Goal: Task Accomplishment & Management: Use online tool/utility

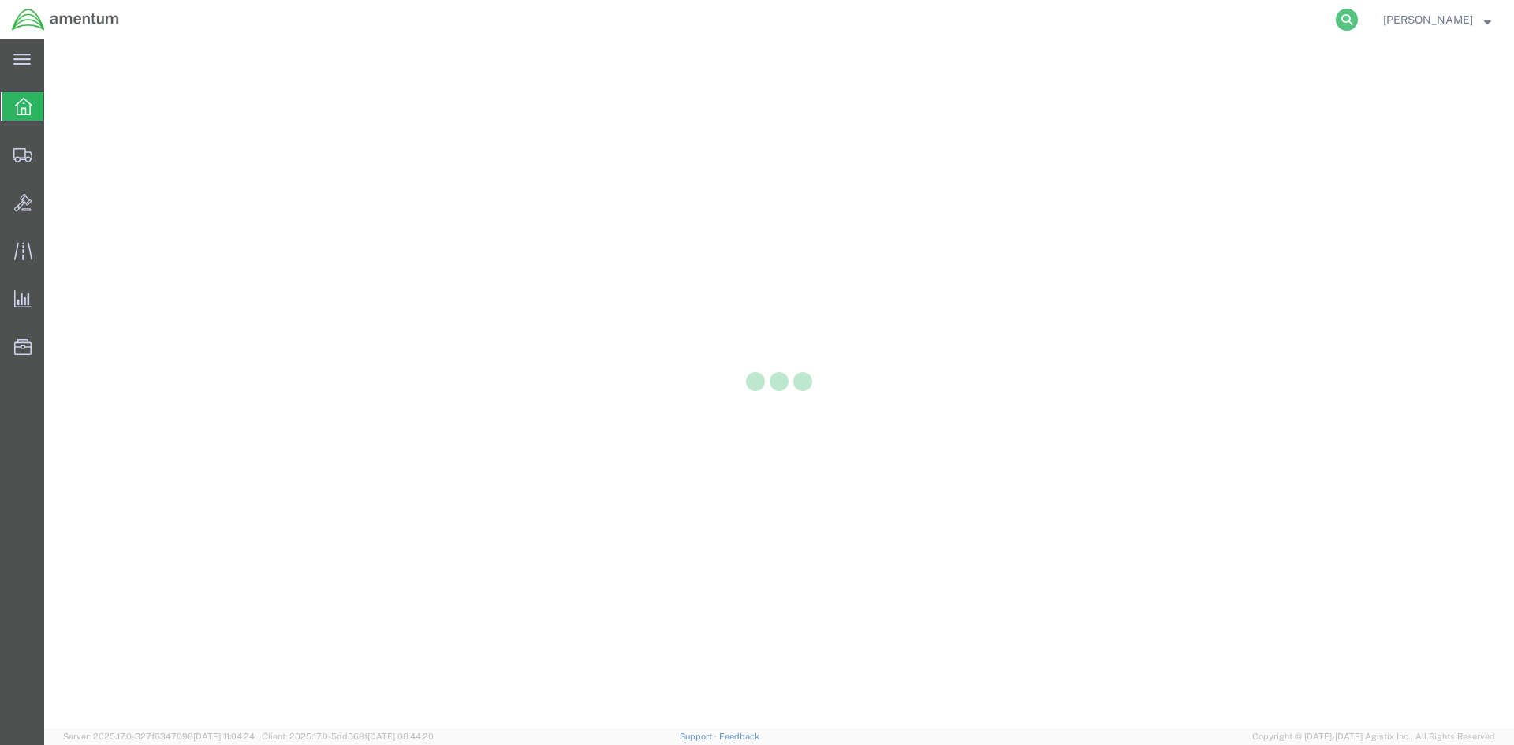
click at [1357, 21] on icon at bounding box center [1346, 20] width 22 height 22
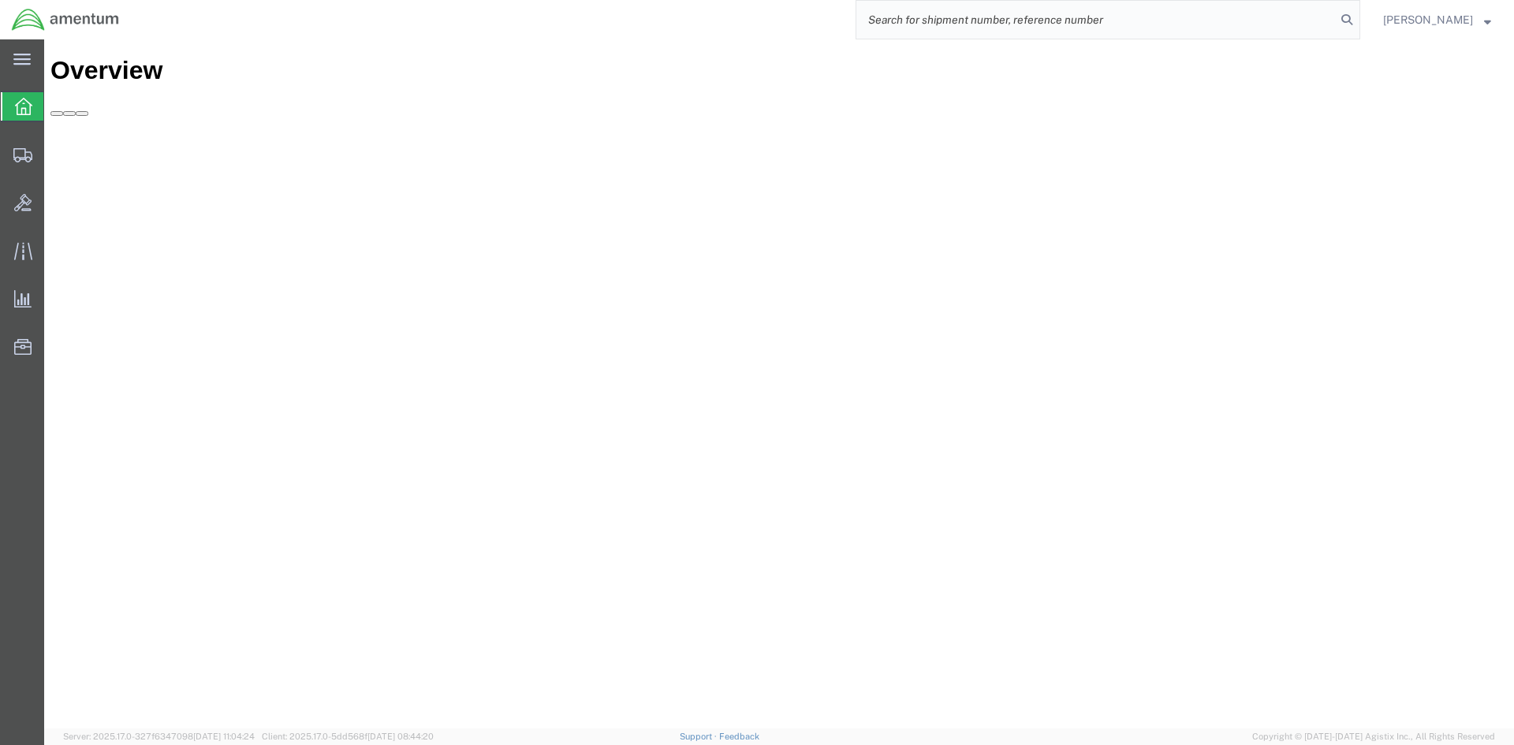
click at [975, 27] on input "search" at bounding box center [1095, 20] width 479 height 38
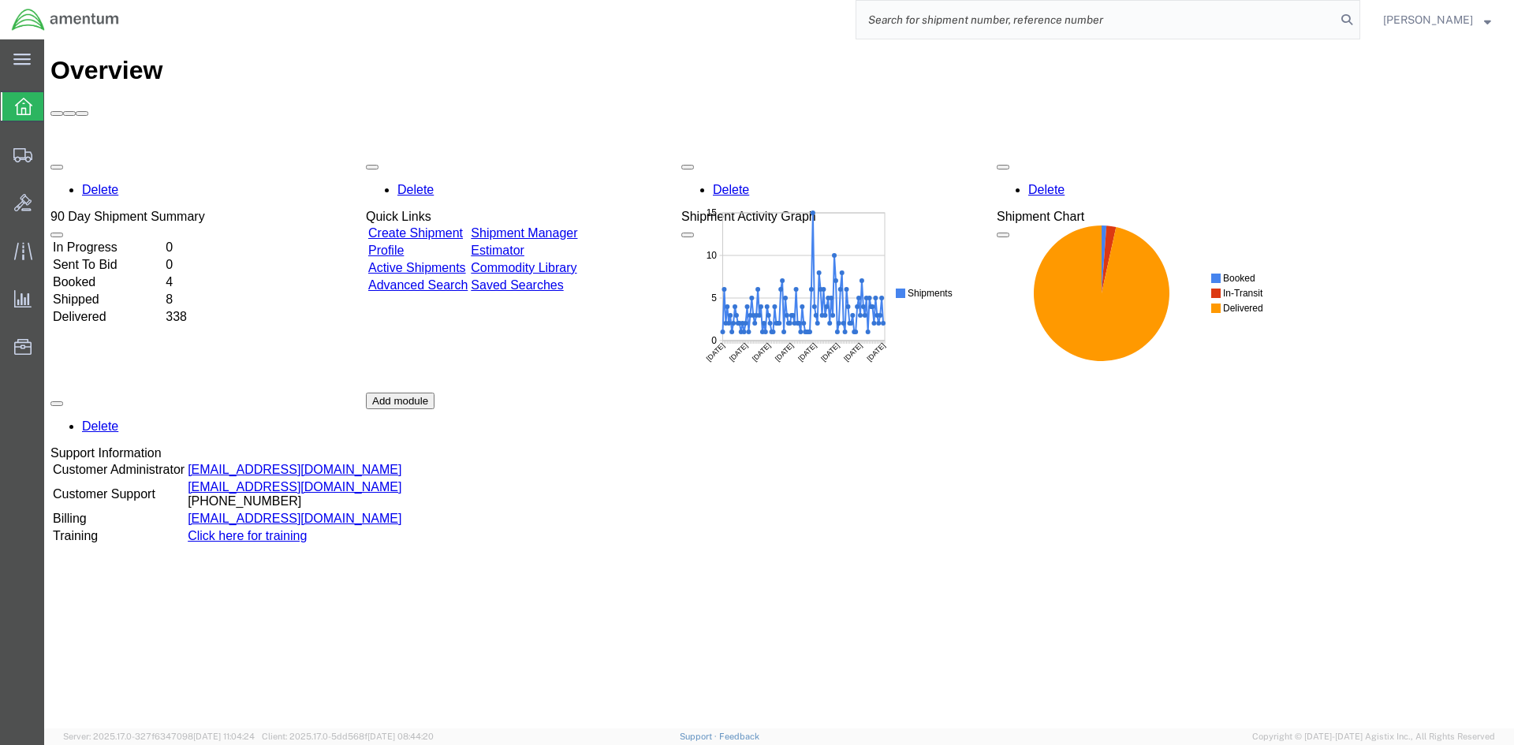
paste input "S633-25231-2447"
type input "S633-25231-2447"
click at [1357, 18] on icon at bounding box center [1346, 20] width 22 height 22
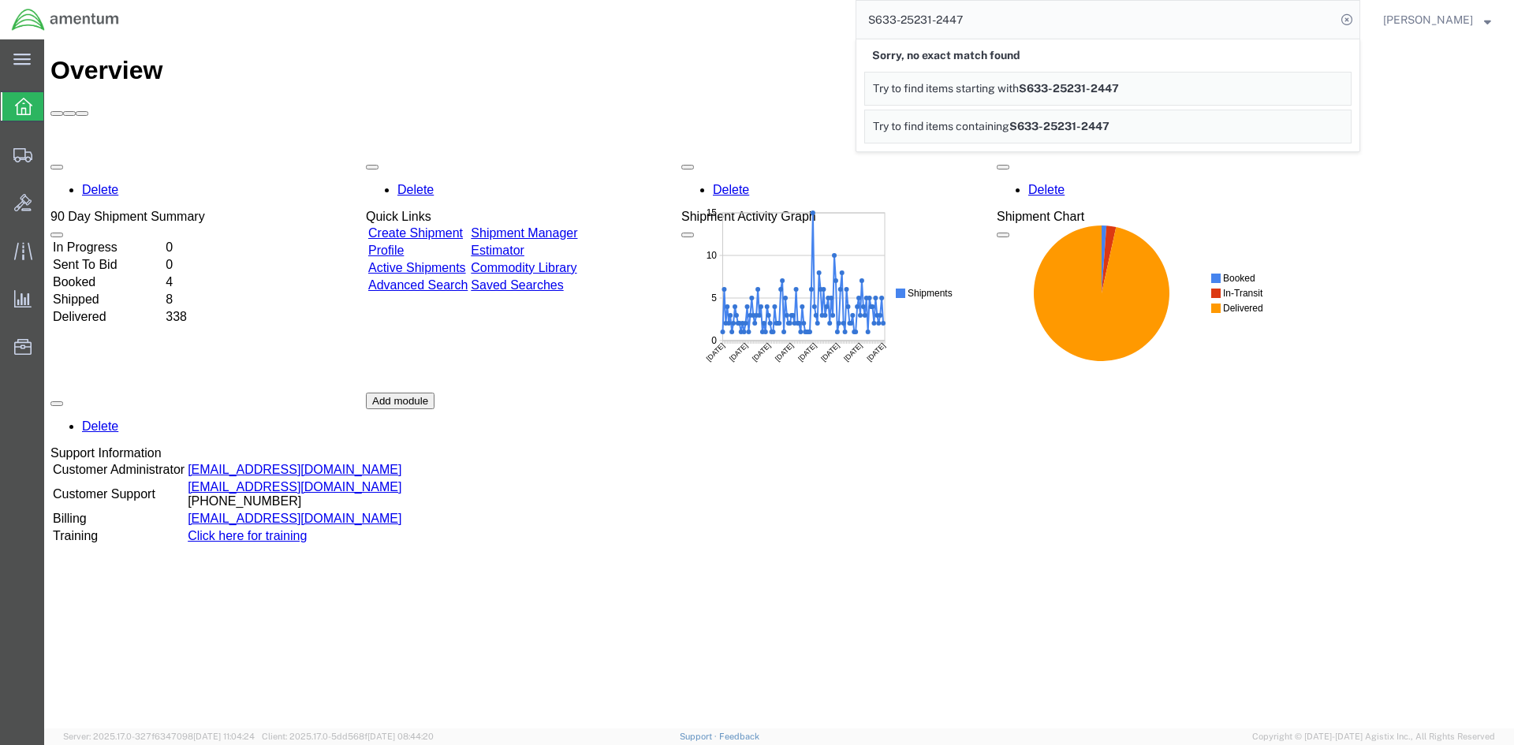
click at [1119, 89] on span "S633-25231-2447" at bounding box center [1069, 88] width 100 height 13
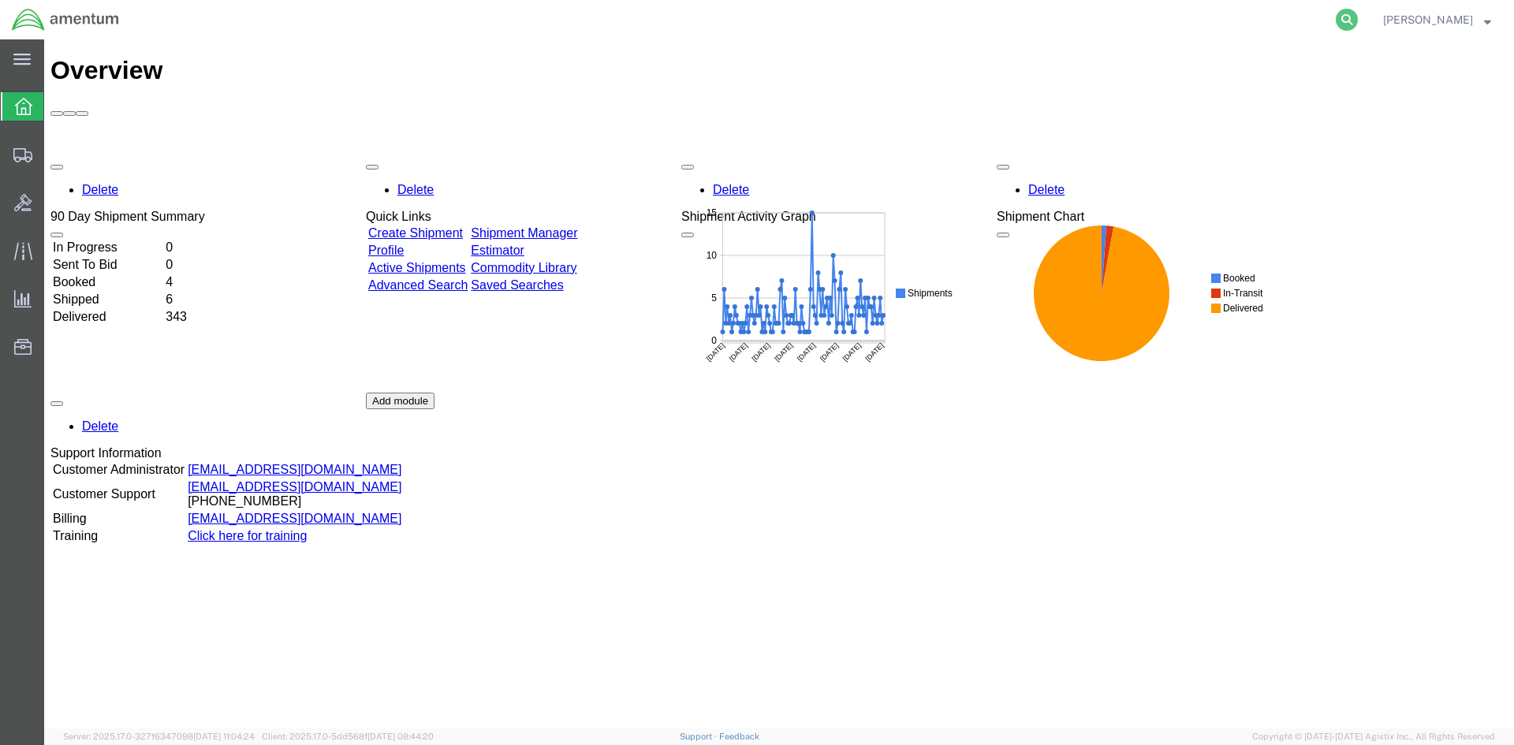
click at [1357, 25] on icon at bounding box center [1346, 20] width 22 height 22
click at [1000, 23] on input "search" at bounding box center [1095, 20] width 479 height 38
paste input "S633-25231-2447"
type input "S633-25231-2447"
click at [1357, 20] on icon at bounding box center [1346, 20] width 22 height 22
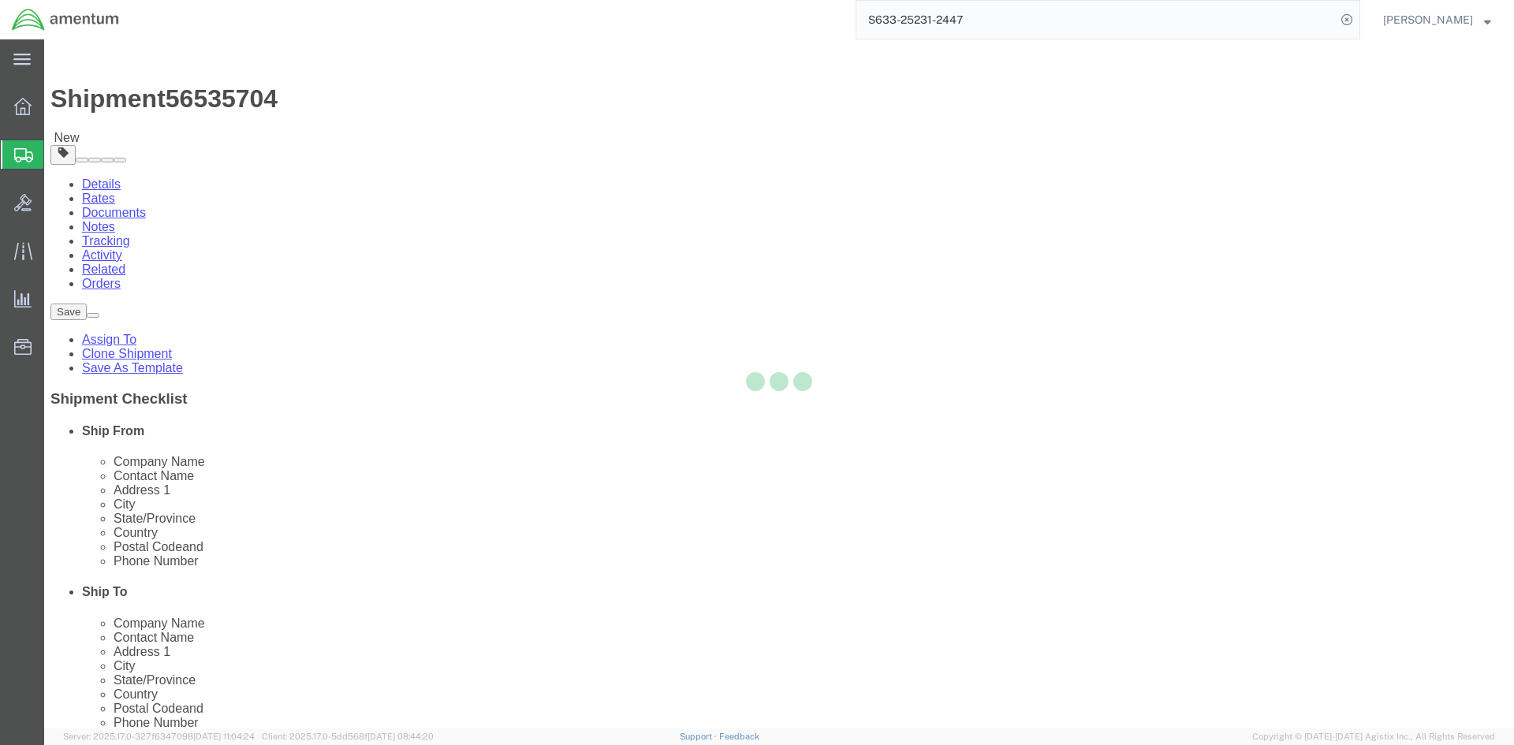
select select "42718"
select select
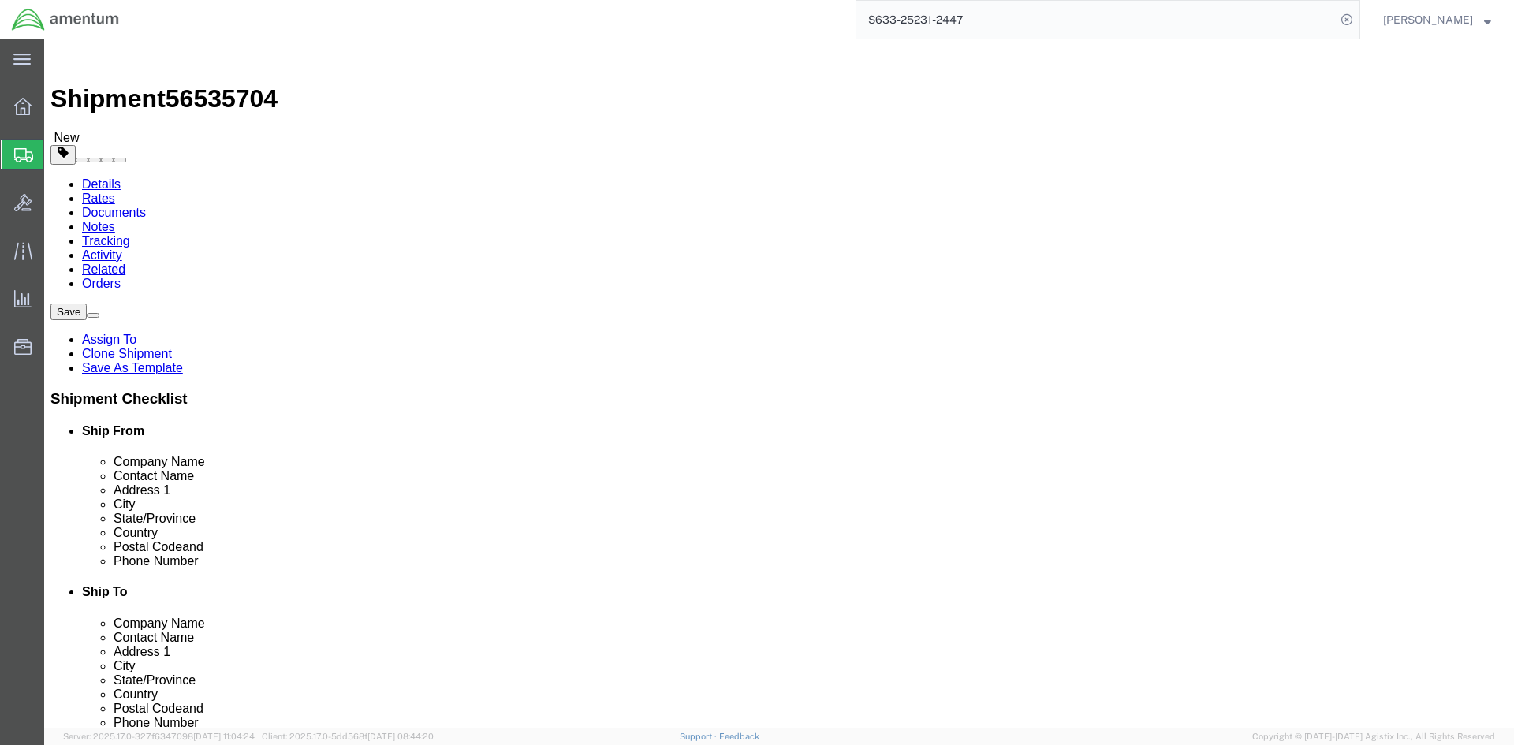
click input "404.767.5800"
click input "404-767.5800"
type input "[PHONE_NUMBER]"
click button "Rate Shipment"
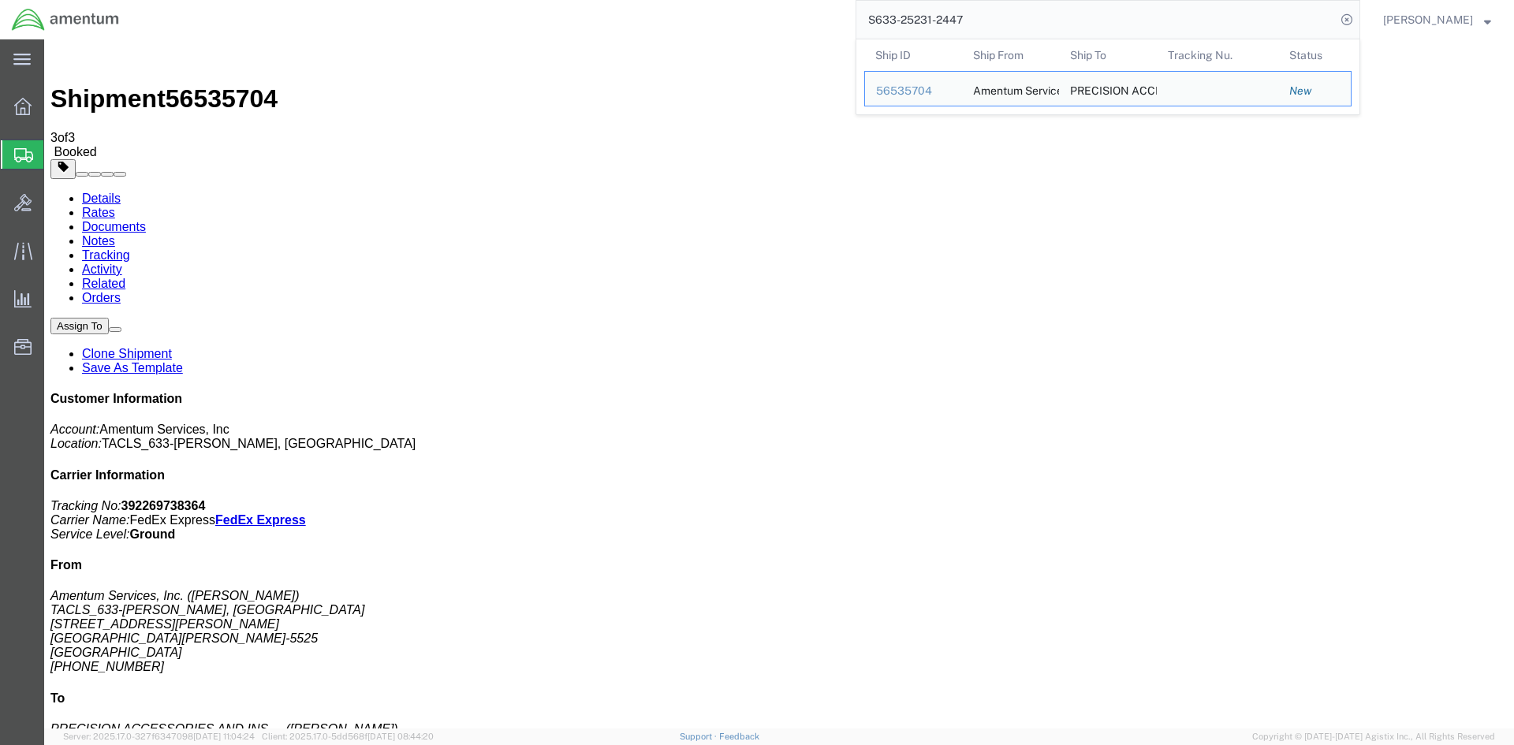
drag, startPoint x: 994, startPoint y: 22, endPoint x: 881, endPoint y: 21, distance: 112.7
click at [881, 21] on input "S633-25231-2447" at bounding box center [1095, 20] width 479 height 38
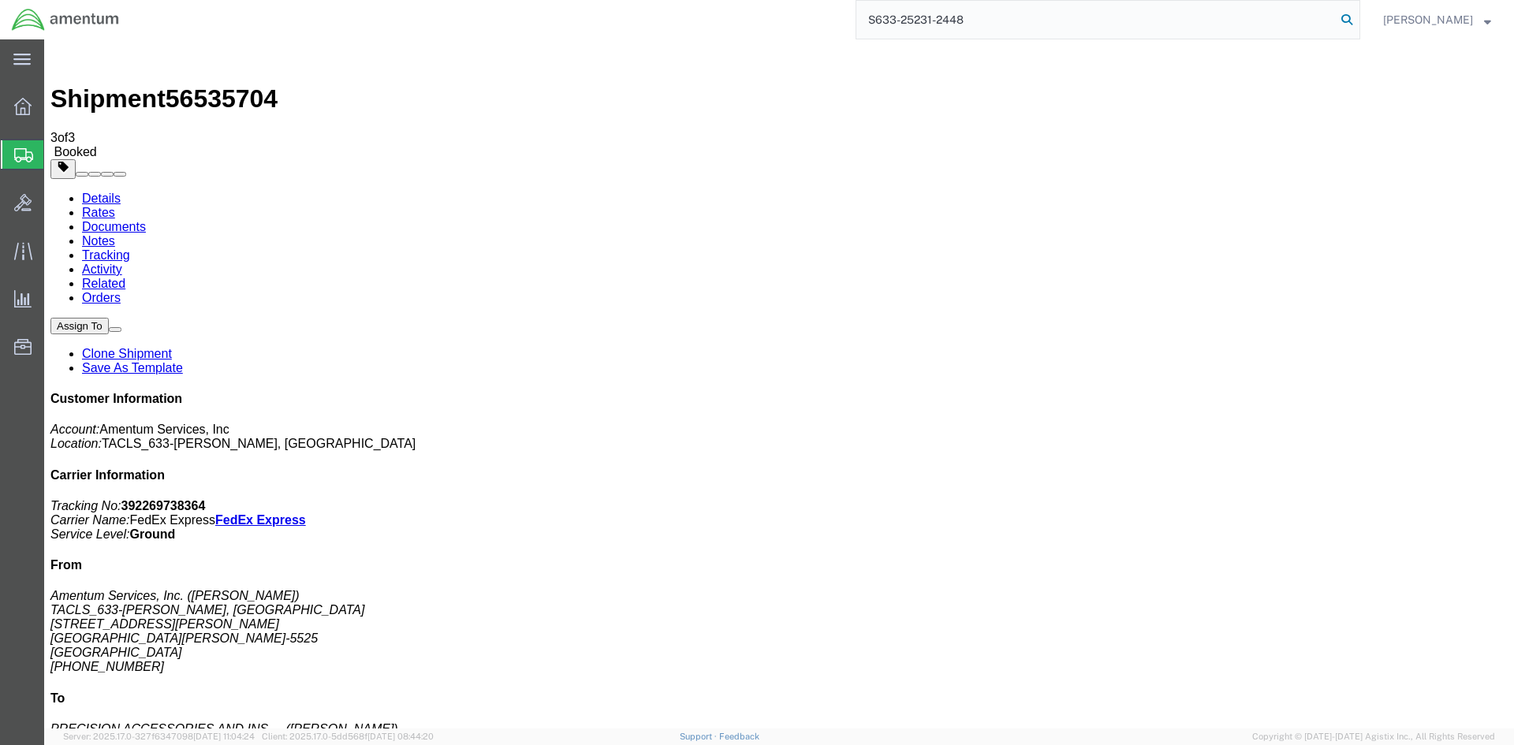
type input "S633-25231-2448"
click at [1357, 18] on icon at bounding box center [1346, 20] width 22 height 22
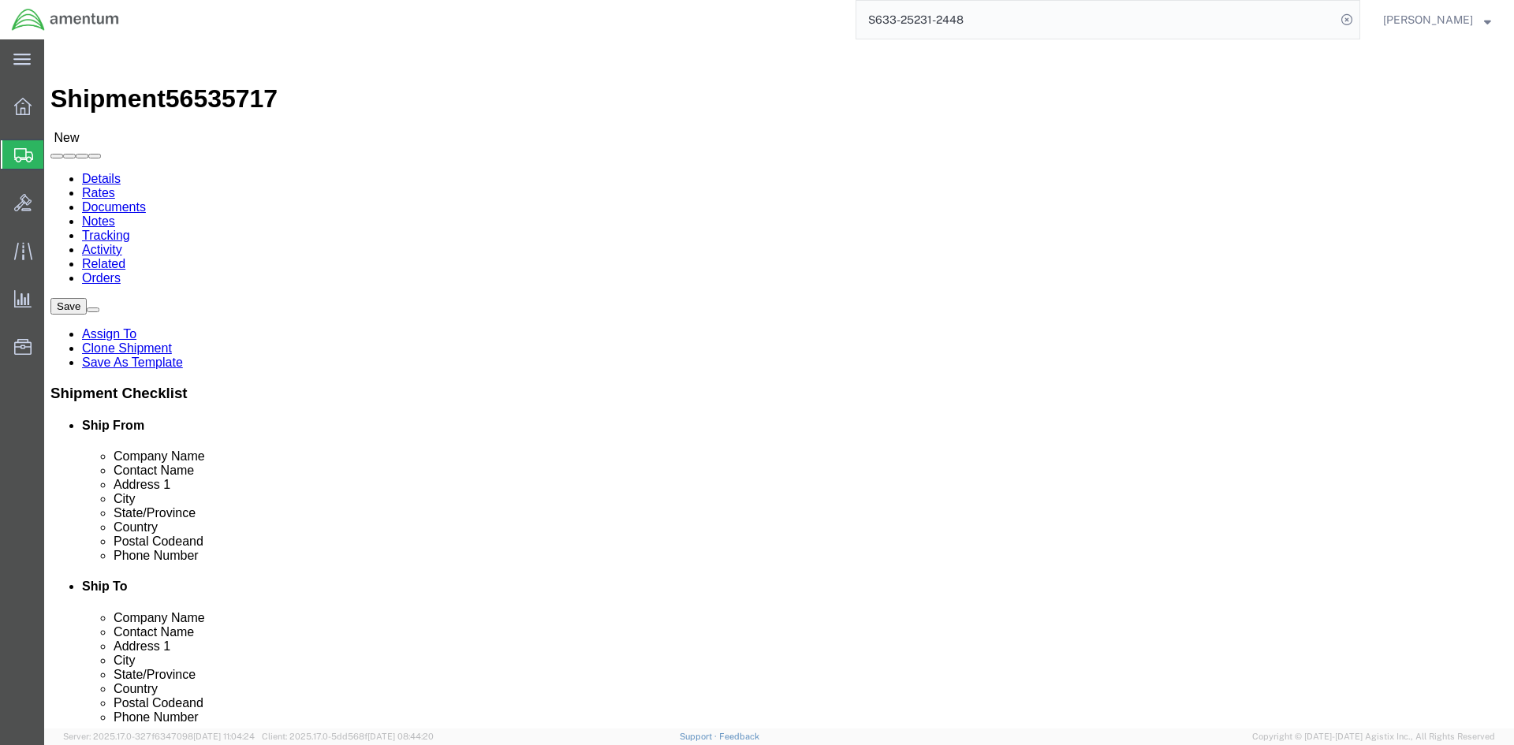
select select "42718"
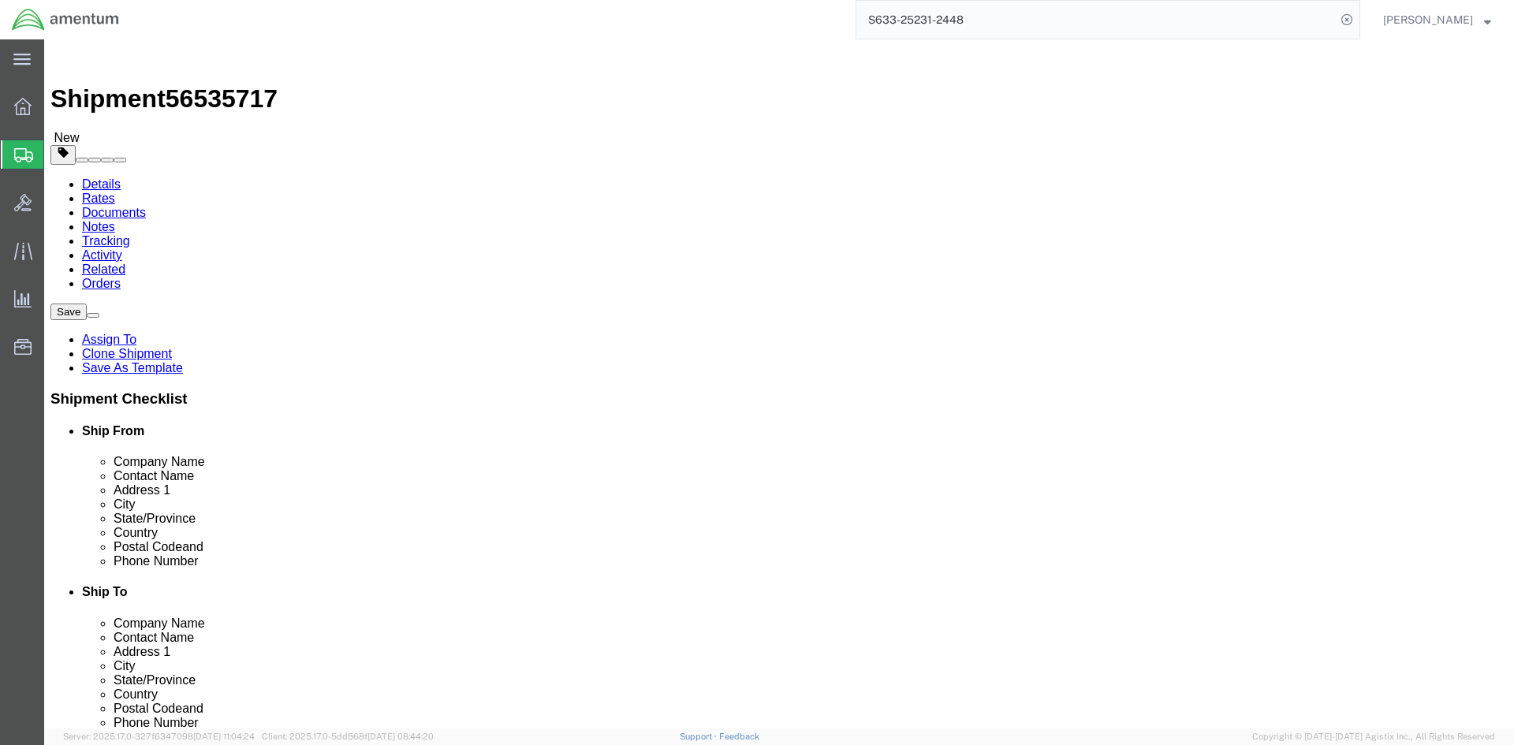
click input "404.767.5800"
click input "404-767.5800"
type input "[PHONE_NUMBER]"
click button "Rate Shipment"
